Goal: Navigation & Orientation: Find specific page/section

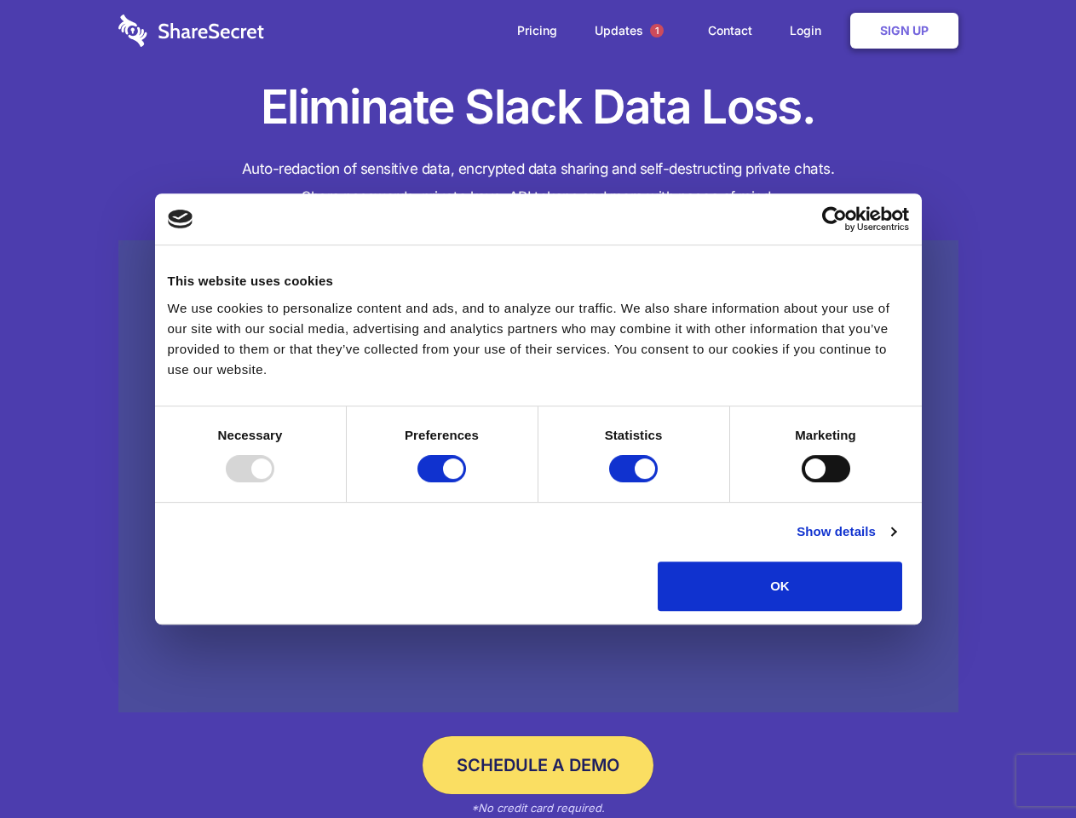
click at [274, 482] on div at bounding box center [250, 468] width 49 height 27
click at [466, 482] on input "Preferences" at bounding box center [442, 468] width 49 height 27
checkbox input "false"
click at [636, 482] on input "Statistics" at bounding box center [633, 468] width 49 height 27
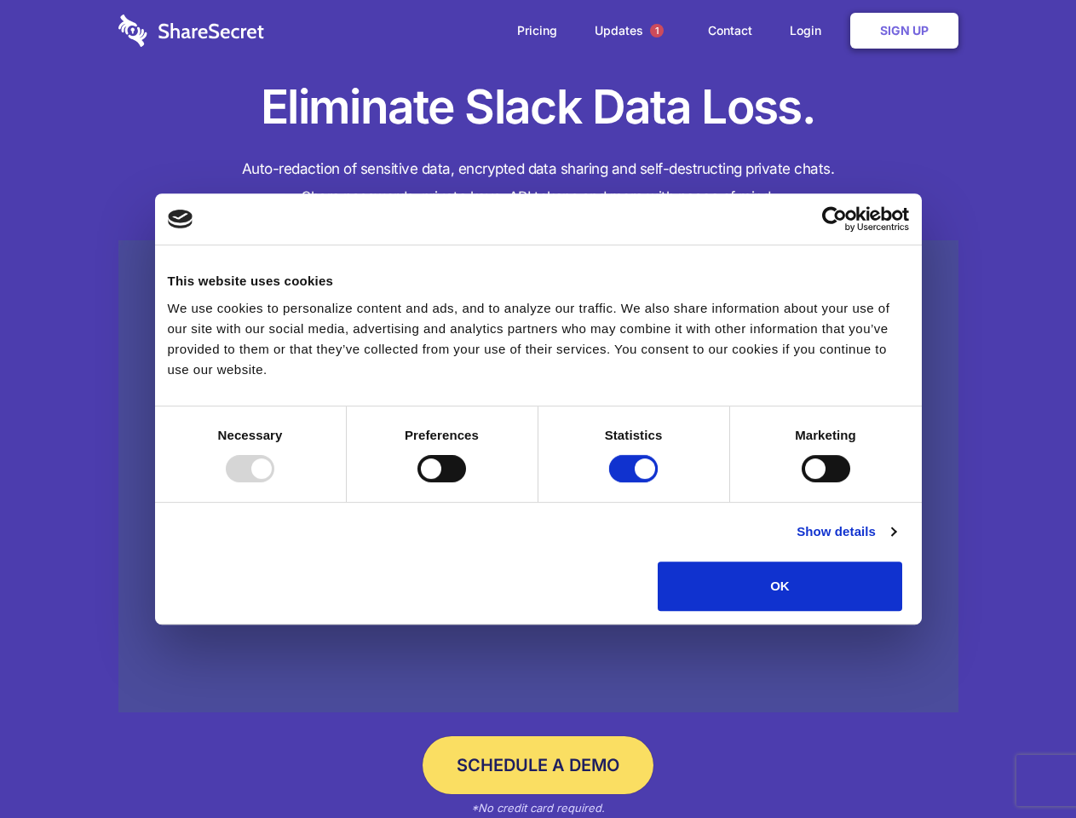
checkbox input "false"
click at [802, 482] on input "Marketing" at bounding box center [826, 468] width 49 height 27
checkbox input "true"
click at [896, 542] on link "Show details" at bounding box center [846, 532] width 99 height 20
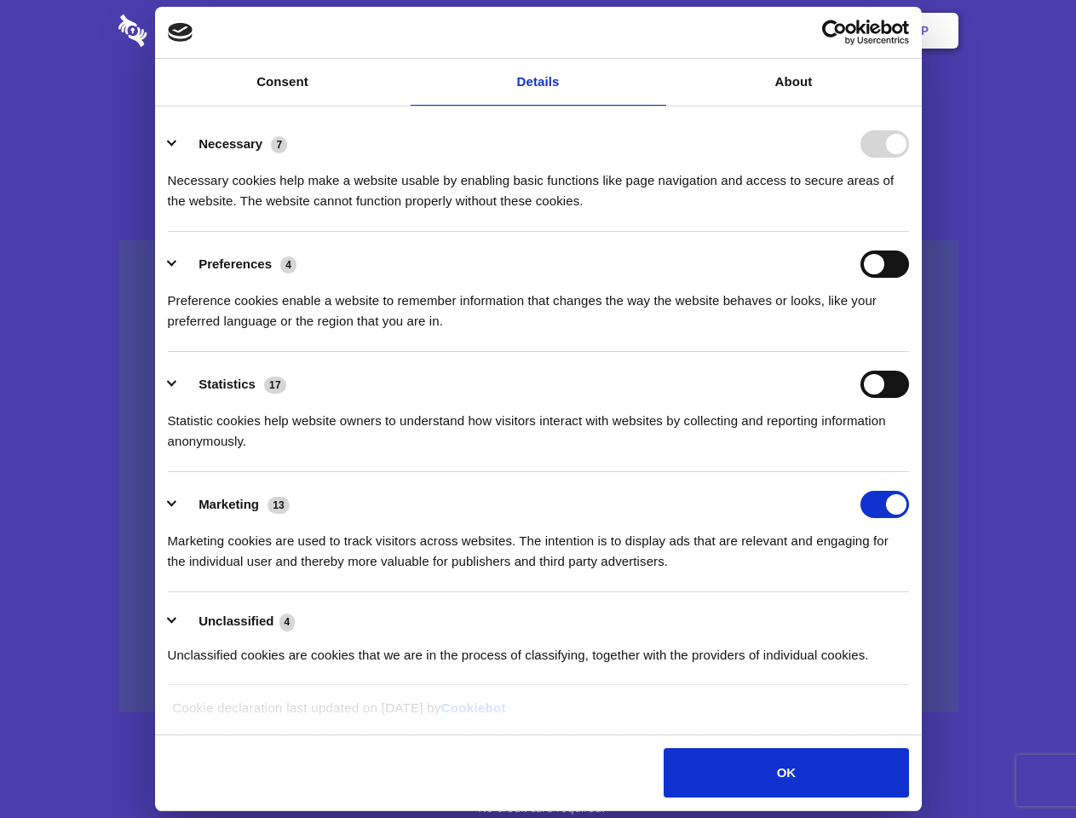
click at [909, 232] on li "Necessary 7 Necessary cookies help make a website usable by enabling basic func…" at bounding box center [538, 172] width 741 height 120
click at [656, 31] on span "1" at bounding box center [657, 31] width 14 height 14
